Goal: Transaction & Acquisition: Purchase product/service

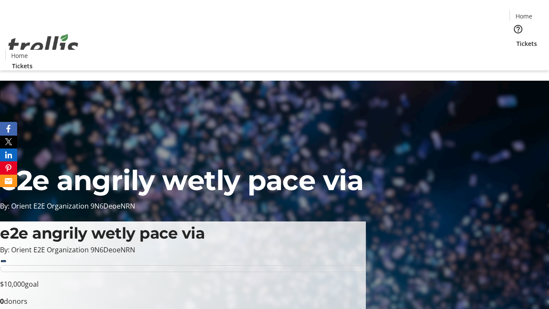
click at [516, 39] on span "Tickets" at bounding box center [526, 43] width 21 height 9
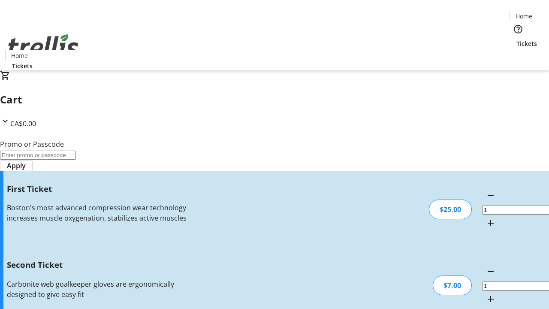
click at [485, 294] on mat-icon "Increment by one" at bounding box center [490, 299] width 10 height 10
type input "2"
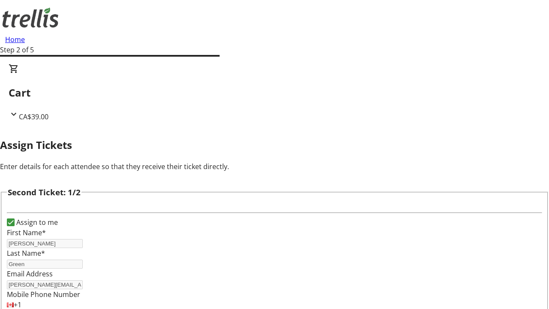
type input "[PERSON_NAME][EMAIL_ADDRESS][DOMAIN_NAME]"
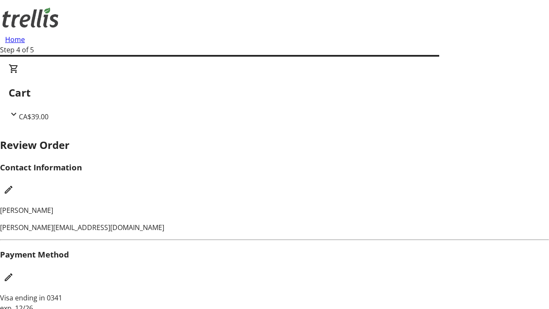
click at [14, 184] on mat-icon "Edit Contact Information" at bounding box center [8, 189] width 10 height 10
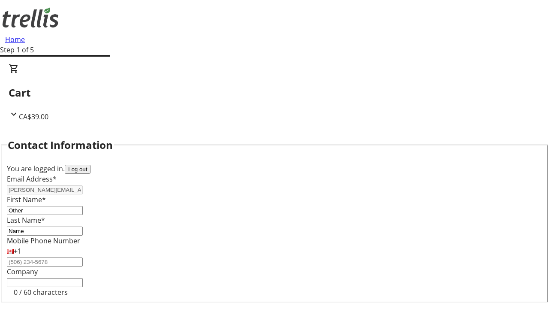
type input "Name"
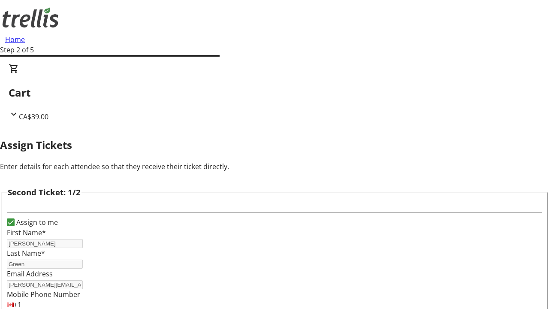
type input "New"
type input "Name"
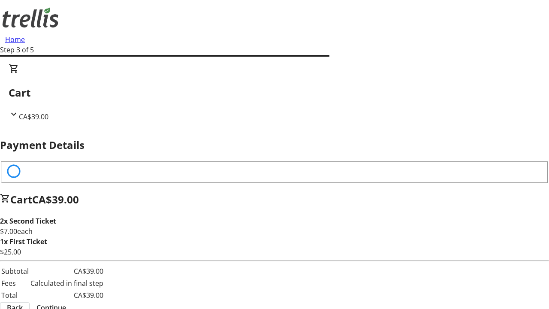
click at [66, 302] on span "Continue" at bounding box center [51, 307] width 30 height 10
